Goal: Find specific page/section

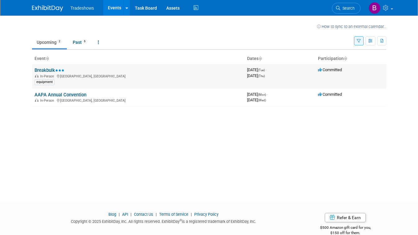
click at [106, 72] on td "Breakbulk In-Person [GEOGRAPHIC_DATA], [GEOGRAPHIC_DATA] equipment" at bounding box center [138, 76] width 213 height 24
click at [45, 71] on link "Breakbulk" at bounding box center [50, 70] width 30 height 6
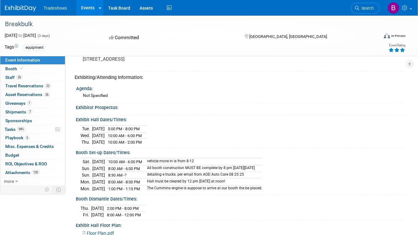
scroll to position [191, 0]
click at [24, 80] on link "26 Staff 26" at bounding box center [32, 77] width 65 height 8
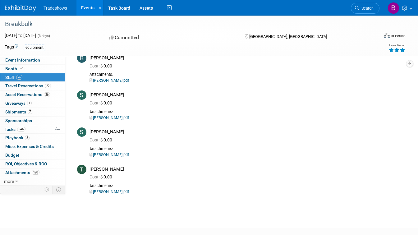
scroll to position [924, 0]
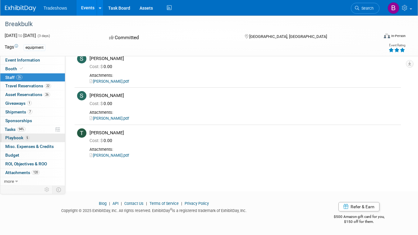
click at [22, 139] on span "Playbook 5" at bounding box center [17, 137] width 24 height 5
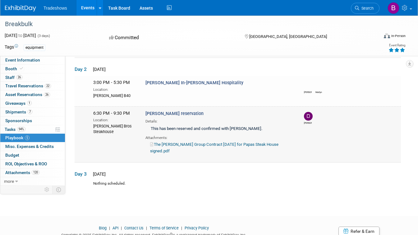
scroll to position [0, 0]
